Goal: Task Accomplishment & Management: Use online tool/utility

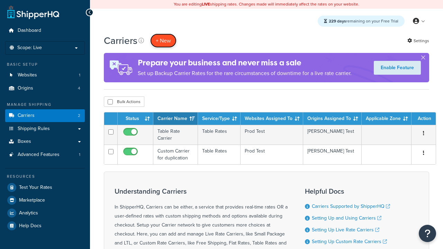
click at [163, 40] on button "+ New" at bounding box center [163, 41] width 26 height 14
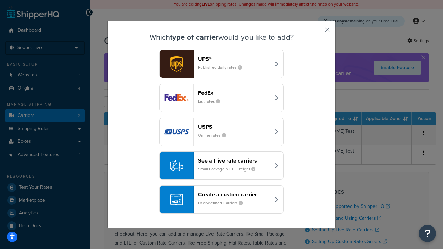
click at [221, 200] on div "Create a custom carrier User-defined Carriers" at bounding box center [234, 199] width 72 height 17
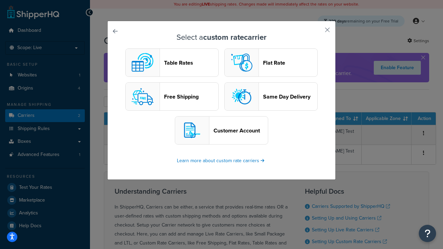
click at [172, 63] on header "Table Rates" at bounding box center [191, 63] width 54 height 7
